Goal: Task Accomplishment & Management: Manage account settings

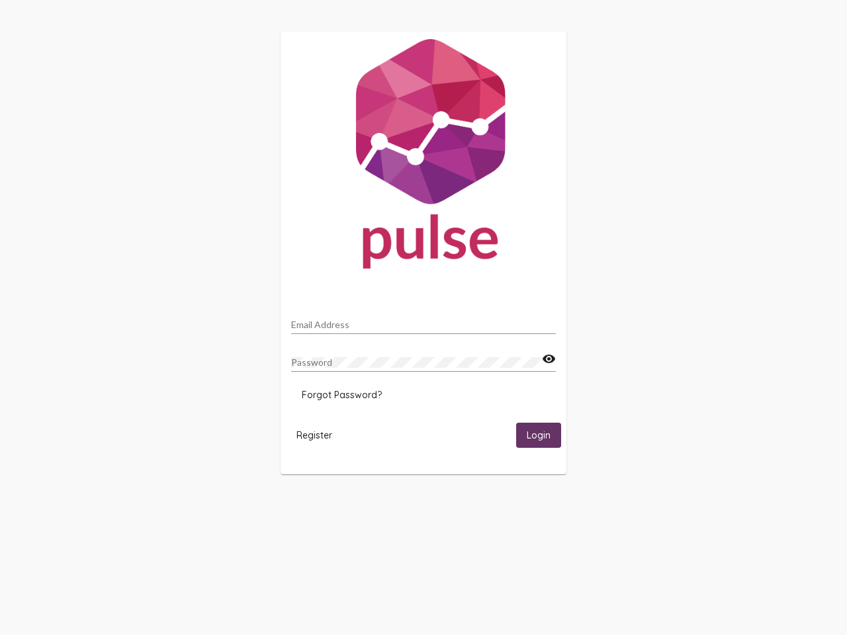
click at [423, 321] on input "Email Address" at bounding box center [423, 325] width 265 height 11
click at [549, 359] on mat-icon "visibility" at bounding box center [549, 359] width 14 height 16
click at [341, 395] on span "Forgot Password?" at bounding box center [342, 395] width 80 height 12
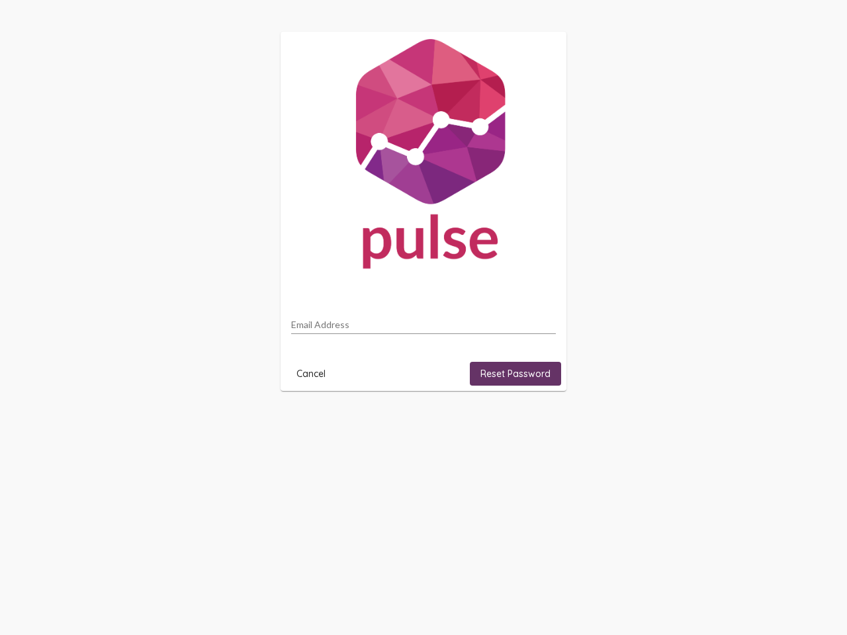
click at [314, 423] on html "Email Address Cancel Reset Password" at bounding box center [423, 211] width 847 height 423
click at [539, 423] on html "Email Address Cancel Reset Password" at bounding box center [423, 211] width 847 height 423
